Goal: Information Seeking & Learning: Learn about a topic

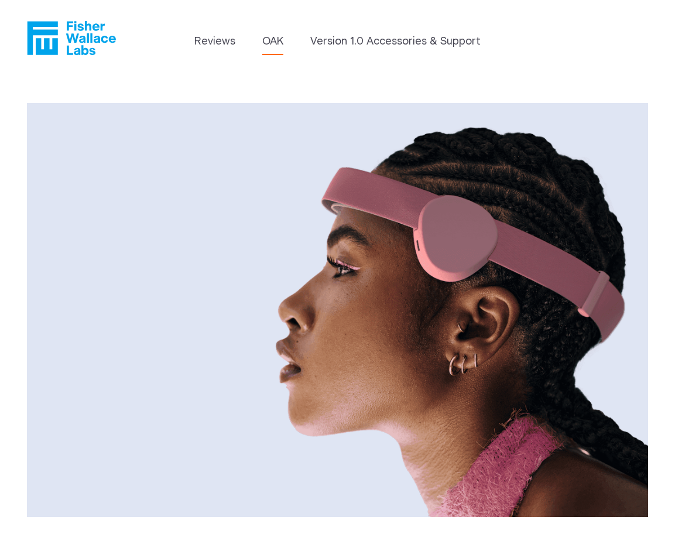
click at [202, 51] on li "Reviews" at bounding box center [214, 44] width 41 height 21
click at [215, 38] on link "Reviews" at bounding box center [214, 42] width 41 height 16
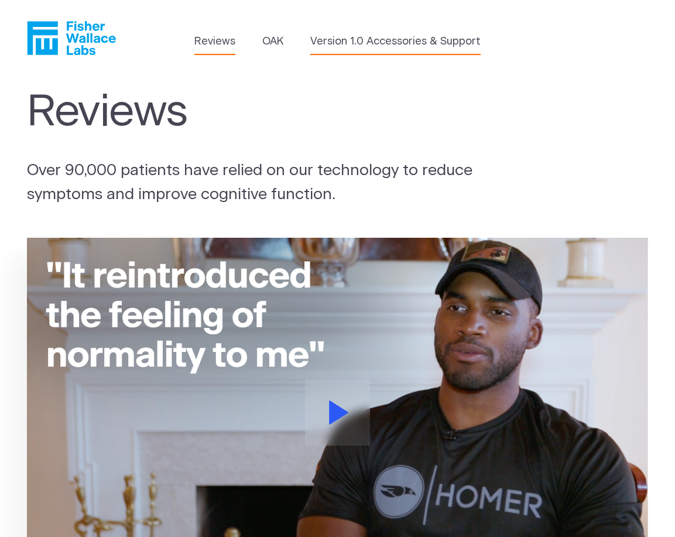
click at [410, 39] on link "Version 1.0 Accessories & Support" at bounding box center [395, 42] width 170 height 16
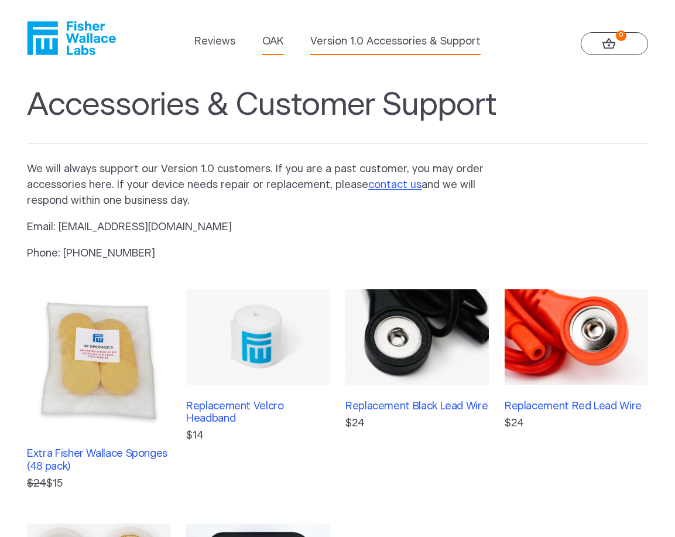
click at [280, 44] on link "OAK" at bounding box center [272, 42] width 21 height 16
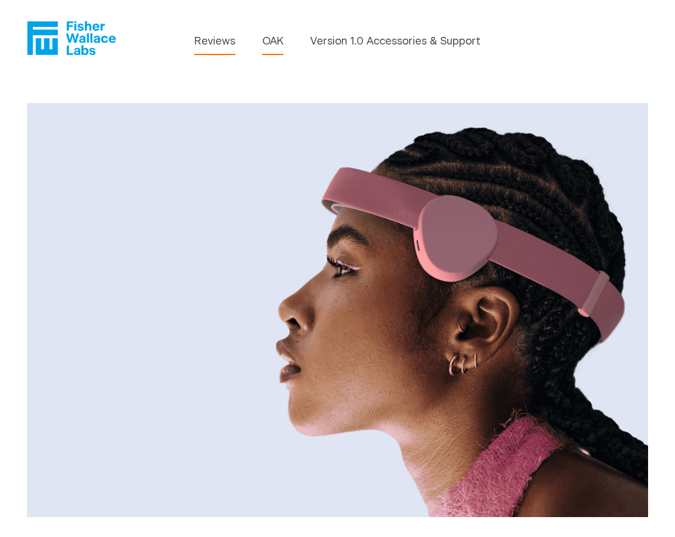
click at [228, 42] on link "Reviews" at bounding box center [214, 42] width 41 height 16
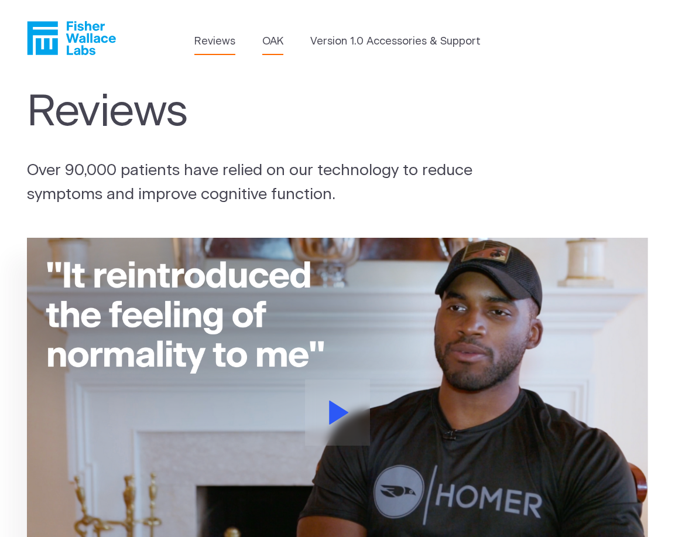
click at [269, 40] on link "OAK" at bounding box center [272, 42] width 21 height 16
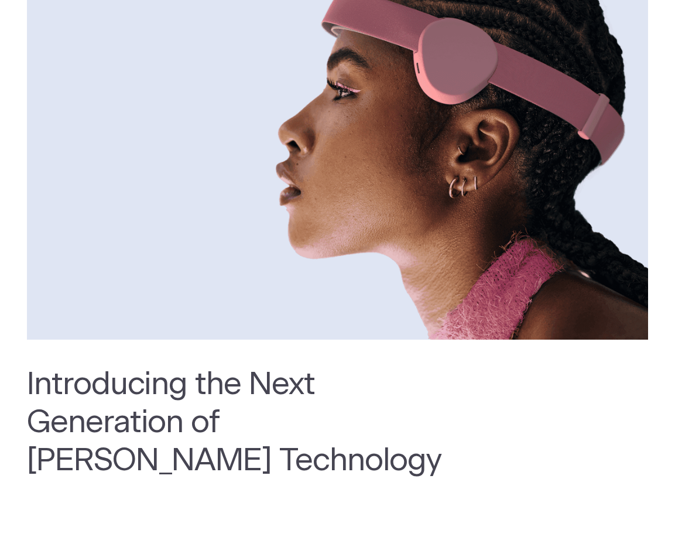
scroll to position [403, 0]
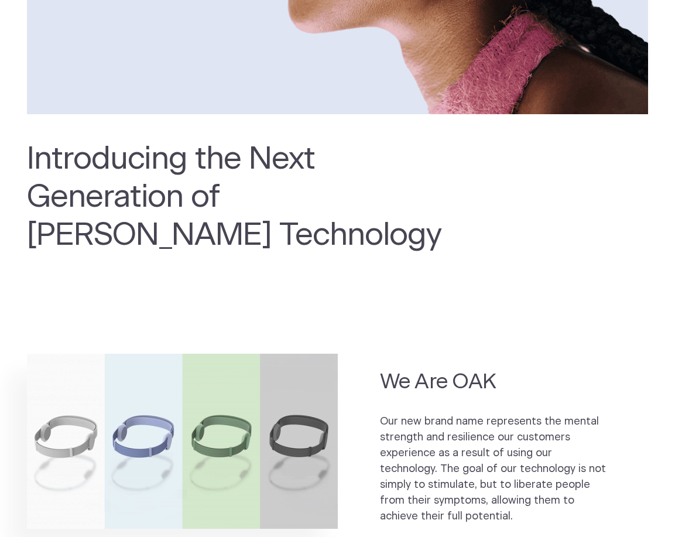
drag, startPoint x: 231, startPoint y: 194, endPoint x: 329, endPoint y: 240, distance: 108.4
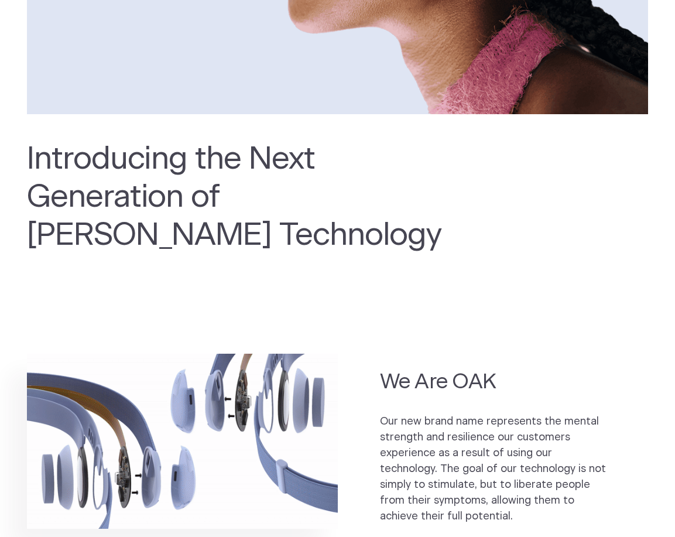
click at [329, 240] on h2 "Introducing the Next Generation of Fisher Wallace Technology" at bounding box center [237, 197] width 421 height 114
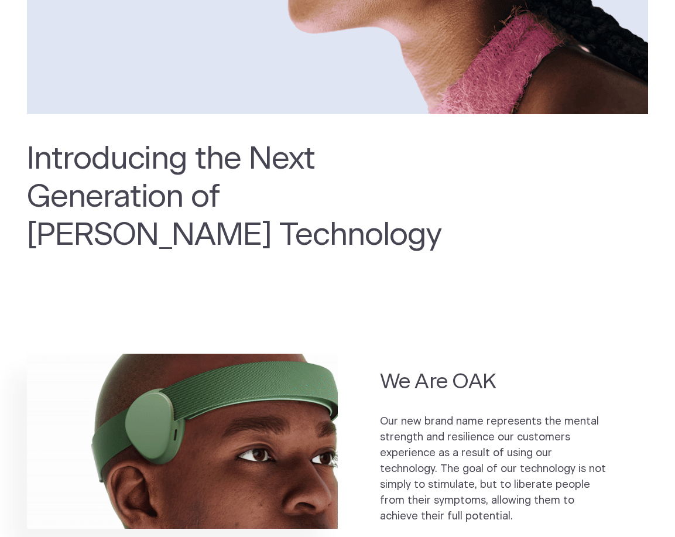
copy h2 "Fisher Wallace Technology"
